Goal: Information Seeking & Learning: Learn about a topic

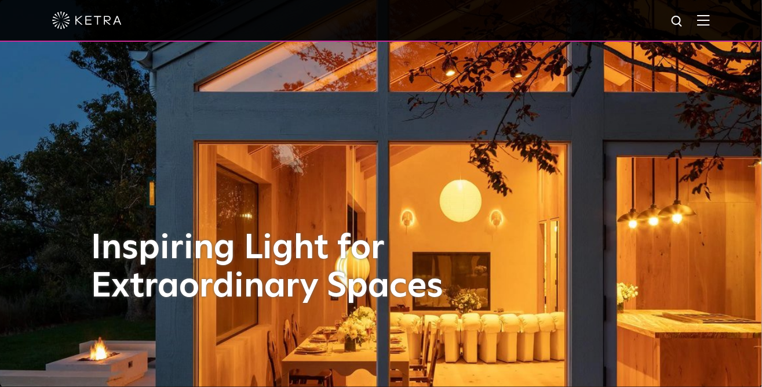
click at [710, 23] on img at bounding box center [704, 19] width 13 height 11
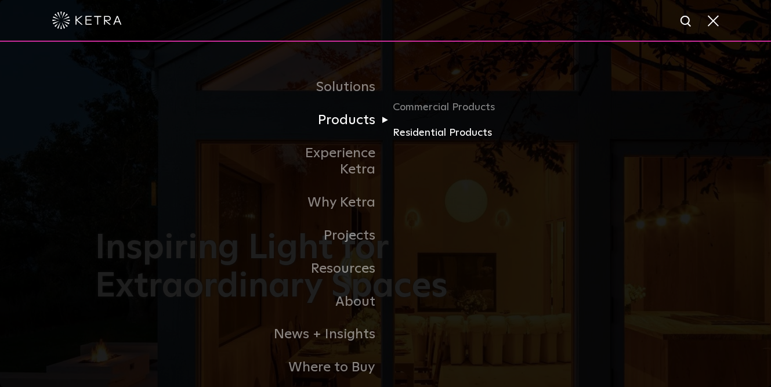
click at [423, 140] on link "Residential Products" at bounding box center [448, 133] width 111 height 17
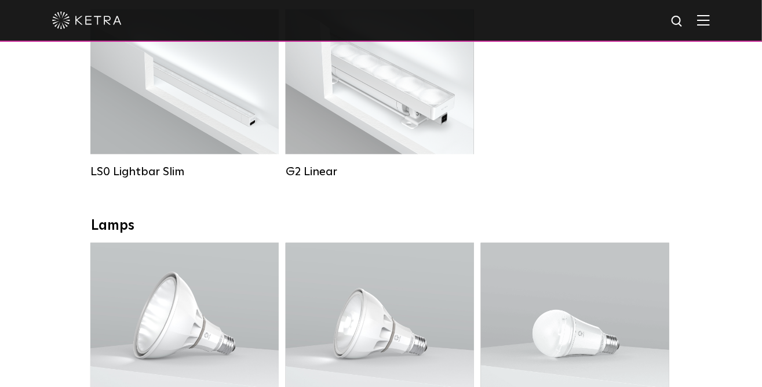
scroll to position [422, 0]
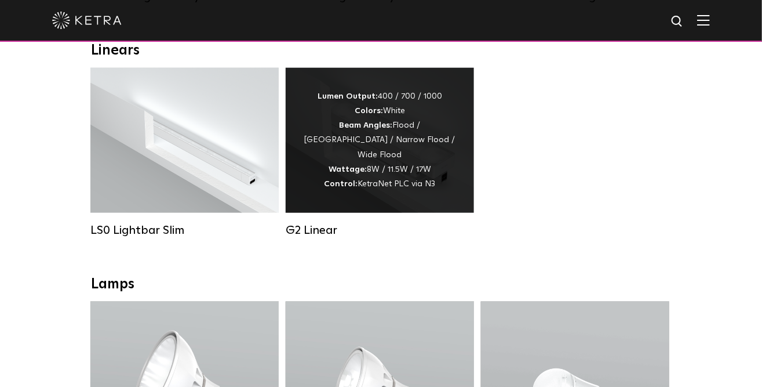
click at [348, 132] on div "Lumen Output: 400 / 700 / 1000 Colors: White Beam Angles: Flood / Graze / Narro…" at bounding box center [380, 140] width 154 height 102
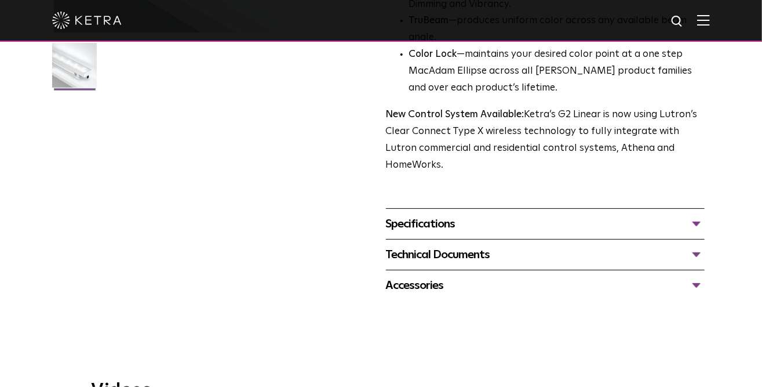
scroll to position [369, 0]
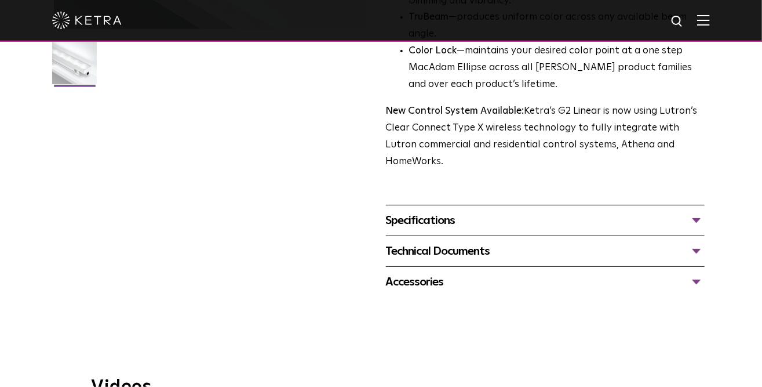
click at [470, 211] on div "Specifications" at bounding box center [545, 220] width 319 height 19
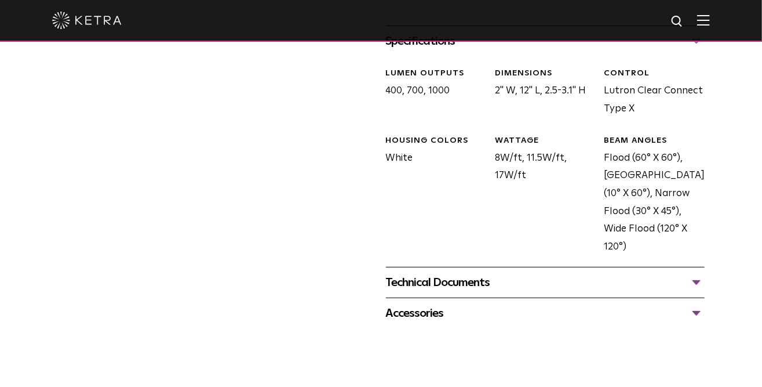
scroll to position [580, 0]
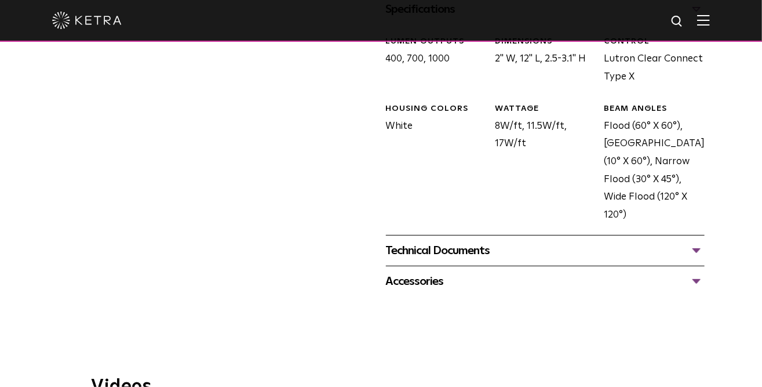
click at [538, 241] on div "Technical Documents" at bounding box center [545, 250] width 319 height 19
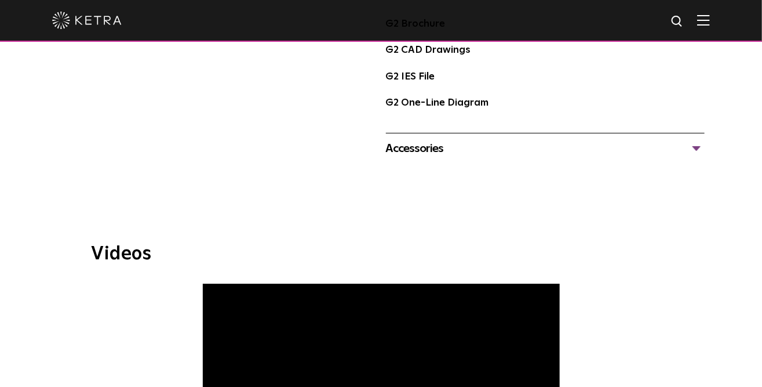
scroll to position [896, 0]
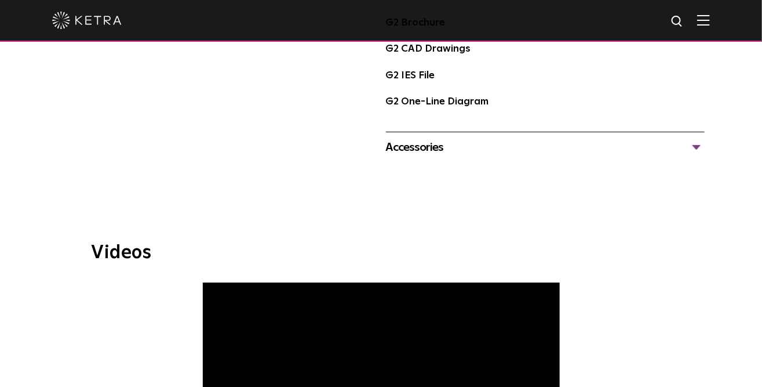
click at [471, 144] on div "Accessories G2 12 Inch Jumper Cables G2 Hex Louver G2 Cables N3 Satellite" at bounding box center [545, 147] width 319 height 31
click at [468, 138] on div "Accessories" at bounding box center [545, 147] width 319 height 19
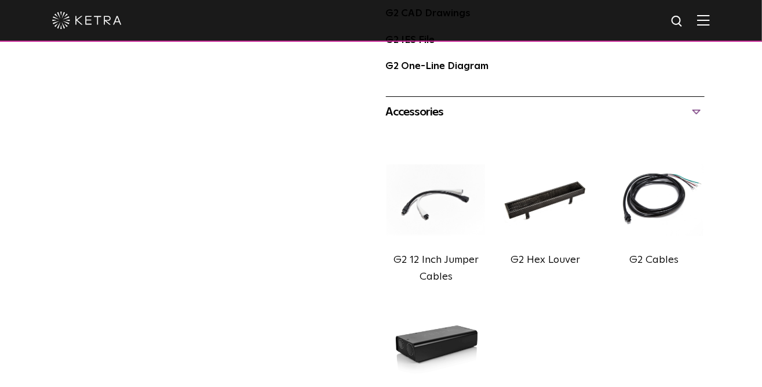
scroll to position [949, 0]
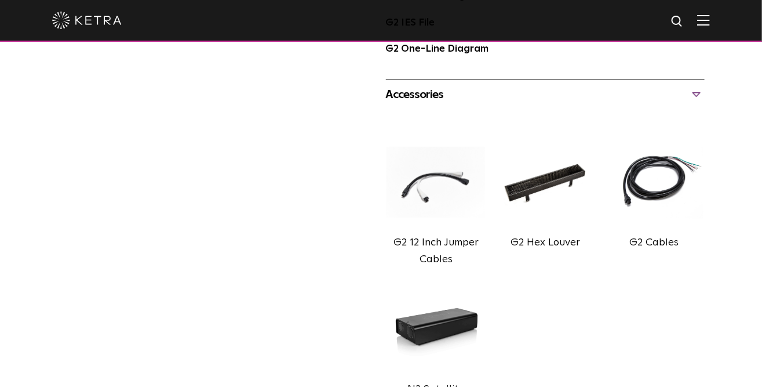
click at [429, 151] on img at bounding box center [436, 182] width 101 height 99
click at [451, 238] on label "G2 12 Inch Jumper Cables" at bounding box center [436, 250] width 85 height 27
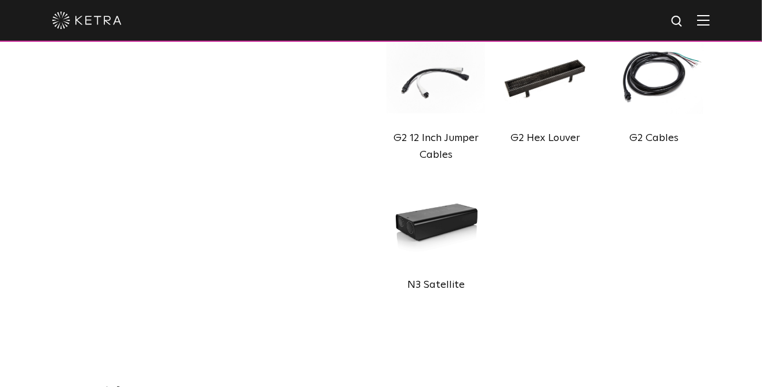
scroll to position [1054, 0]
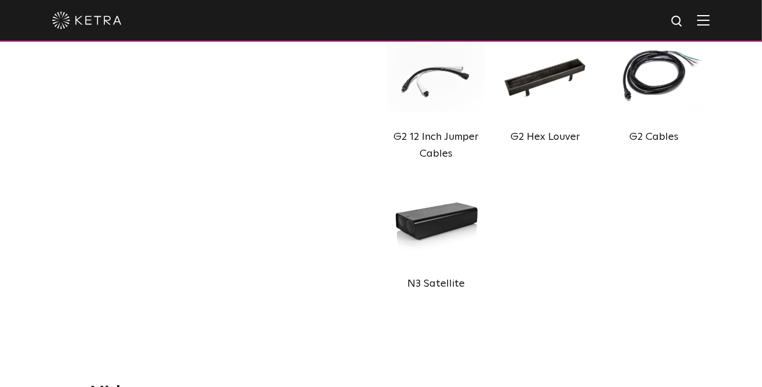
click at [656, 106] on img at bounding box center [655, 76] width 101 height 99
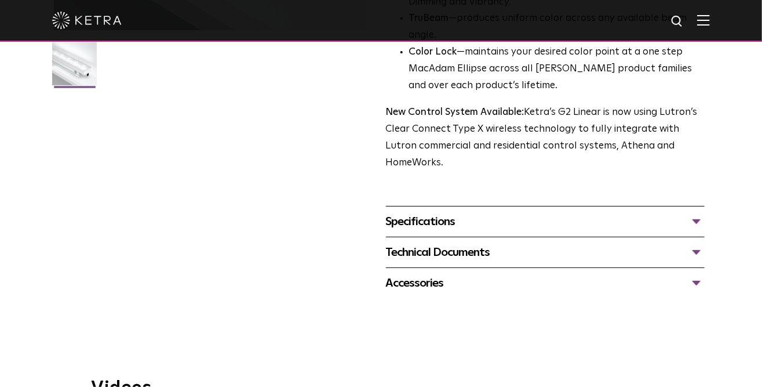
scroll to position [369, 0]
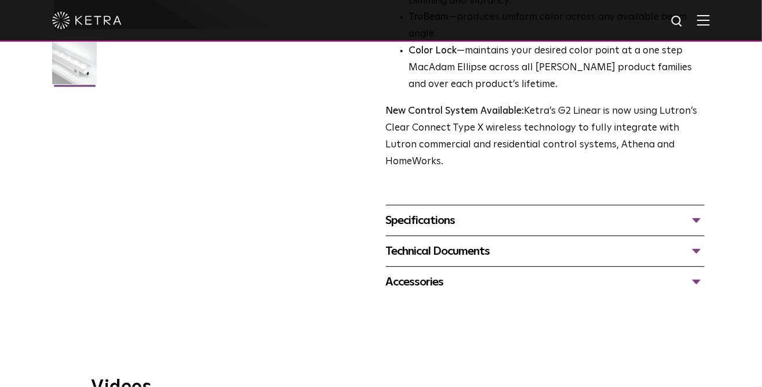
click at [423, 211] on div "Specifications" at bounding box center [545, 220] width 319 height 19
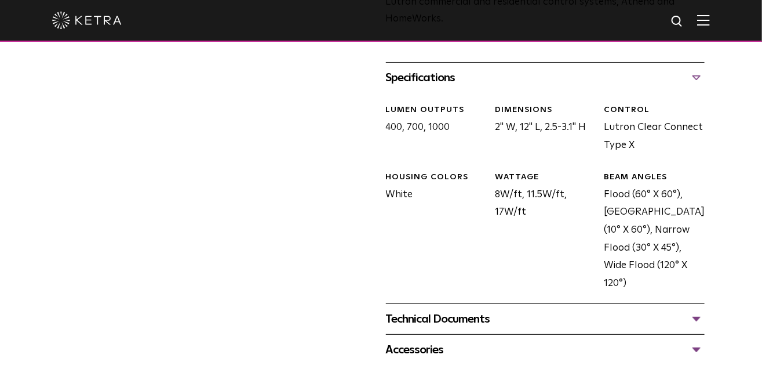
scroll to position [527, 0]
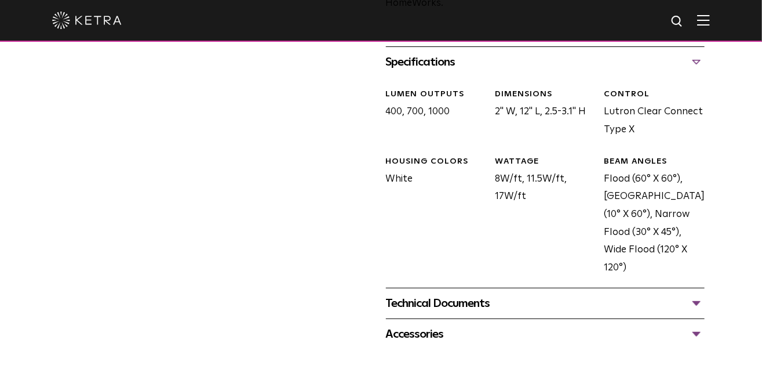
click at [425, 294] on div "Technical Documents" at bounding box center [545, 303] width 319 height 19
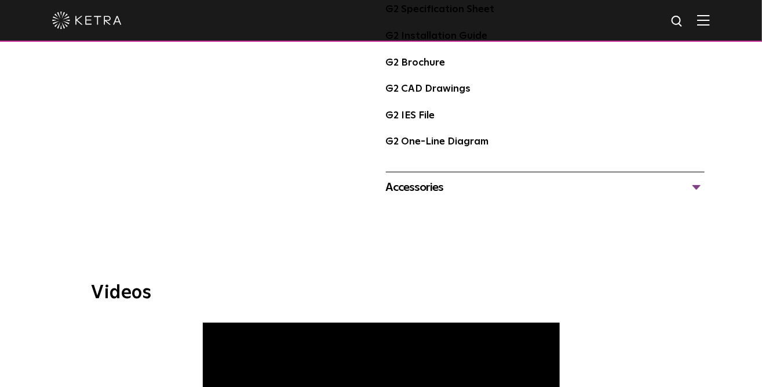
scroll to position [896, 0]
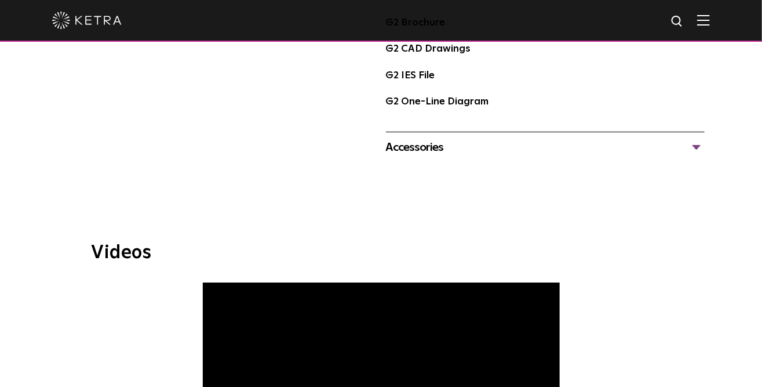
click at [420, 138] on div "Accessories" at bounding box center [545, 147] width 319 height 19
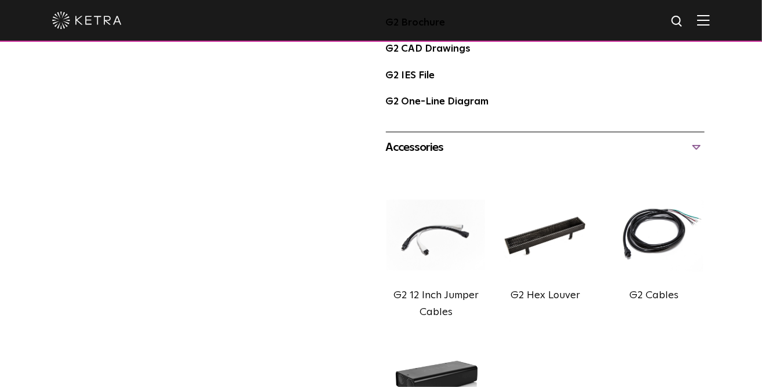
click at [428, 219] on img at bounding box center [436, 235] width 101 height 99
click at [477, 209] on img at bounding box center [436, 235] width 101 height 99
click at [633, 228] on img at bounding box center [655, 235] width 101 height 99
click at [659, 212] on img at bounding box center [655, 235] width 101 height 99
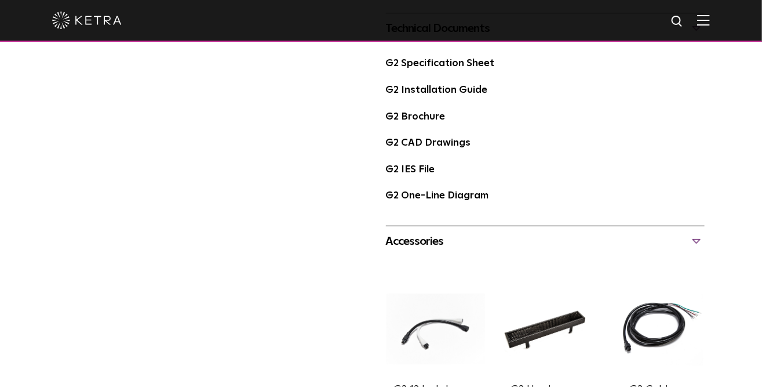
scroll to position [738, 0]
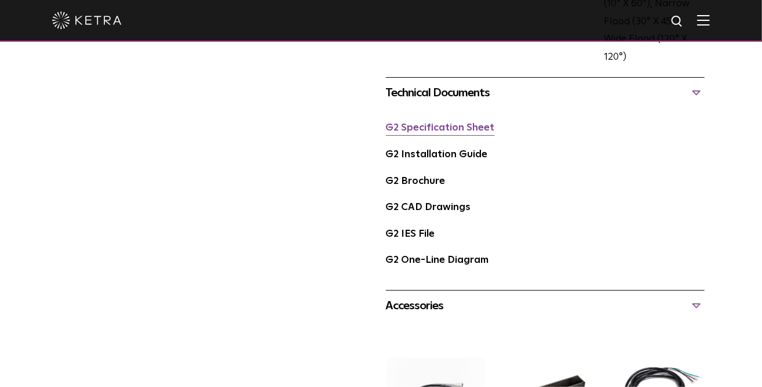
click at [429, 123] on link "G2 Specification Sheet" at bounding box center [440, 128] width 109 height 10
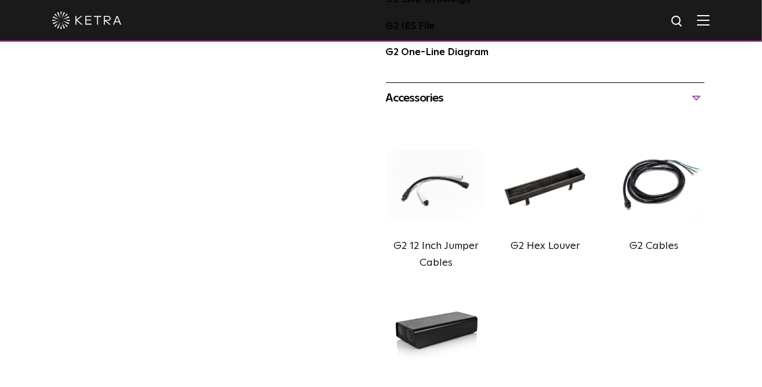
scroll to position [949, 0]
